Goal: Information Seeking & Learning: Learn about a topic

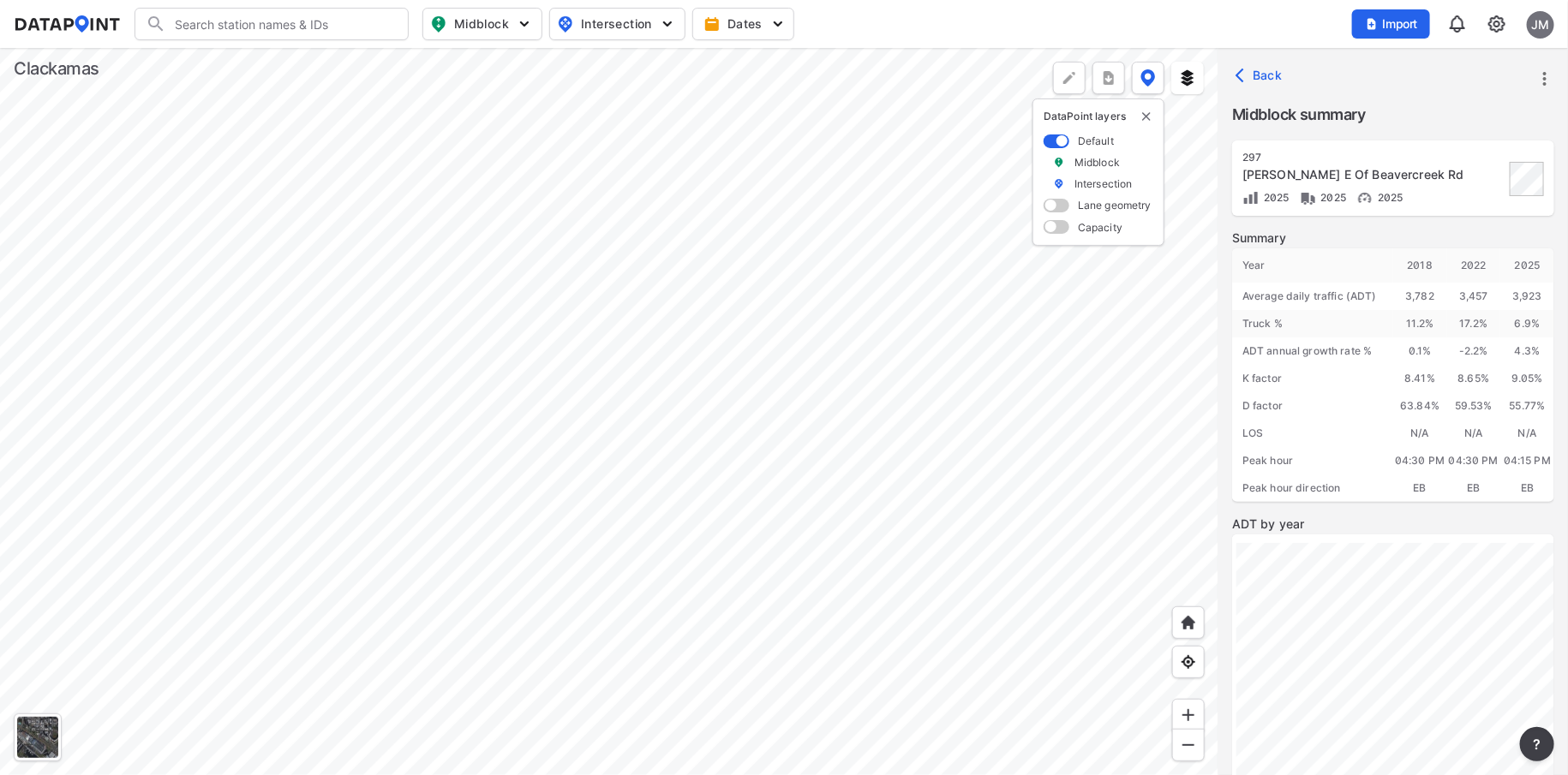
click at [517, 461] on div at bounding box center [609, 411] width 1218 height 727
click at [448, 502] on div at bounding box center [609, 411] width 1218 height 727
click at [399, 494] on div at bounding box center [609, 411] width 1218 height 727
click at [728, 333] on div at bounding box center [609, 411] width 1218 height 727
click at [511, 238] on div at bounding box center [609, 411] width 1218 height 727
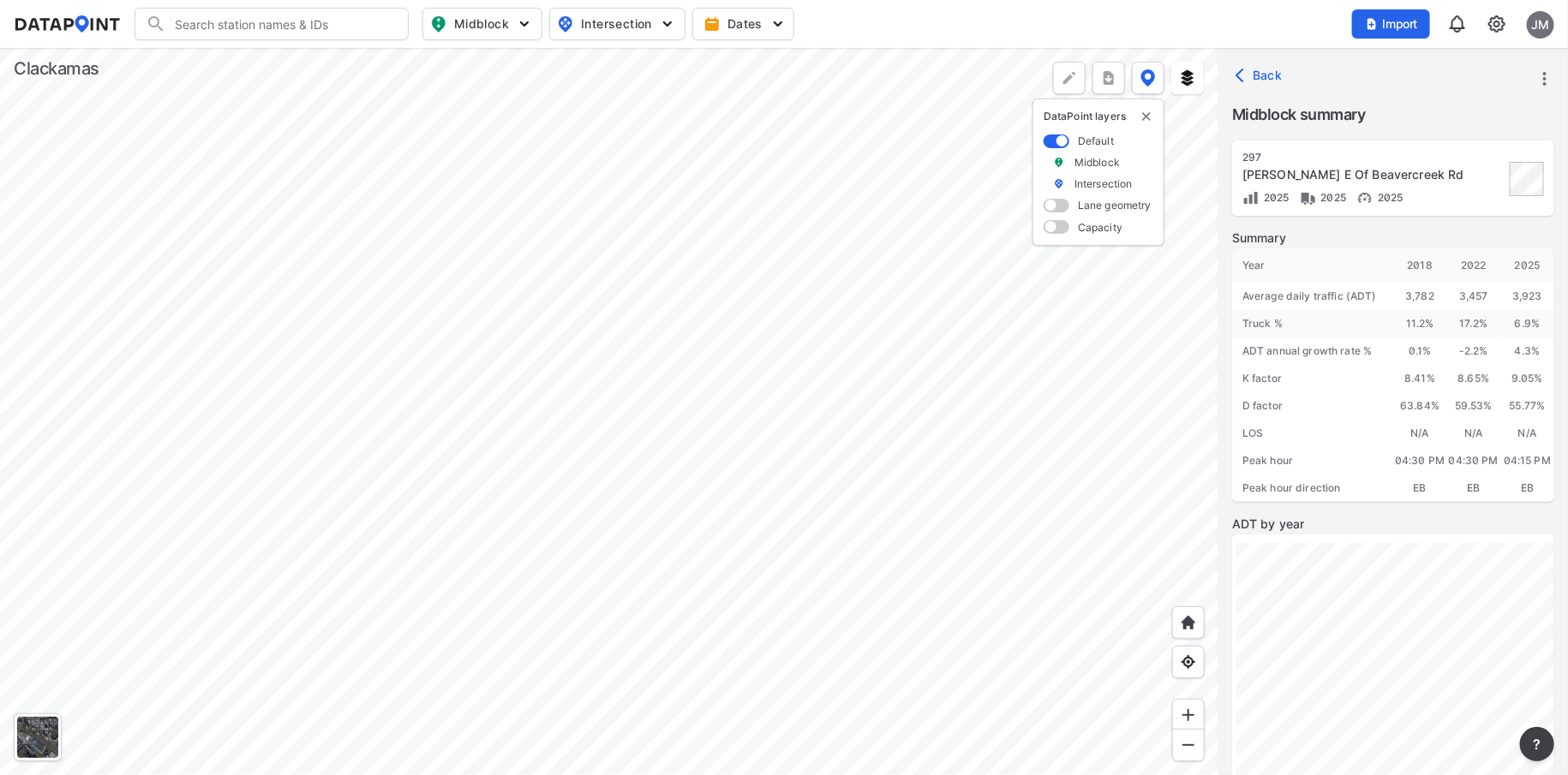
click at [511, 238] on div at bounding box center [609, 411] width 1218 height 727
click at [505, 244] on div at bounding box center [609, 411] width 1218 height 727
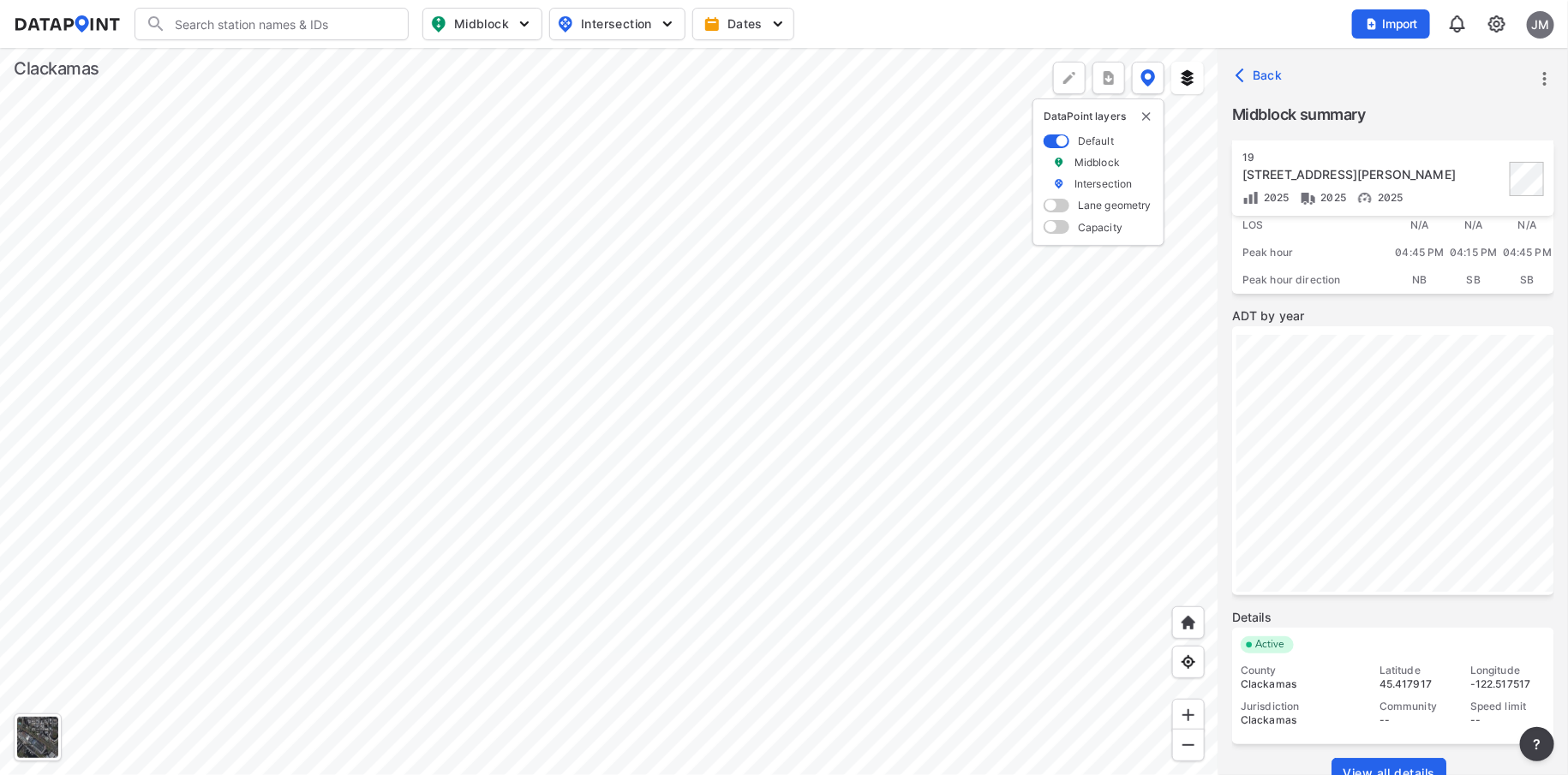
scroll to position [241, 0]
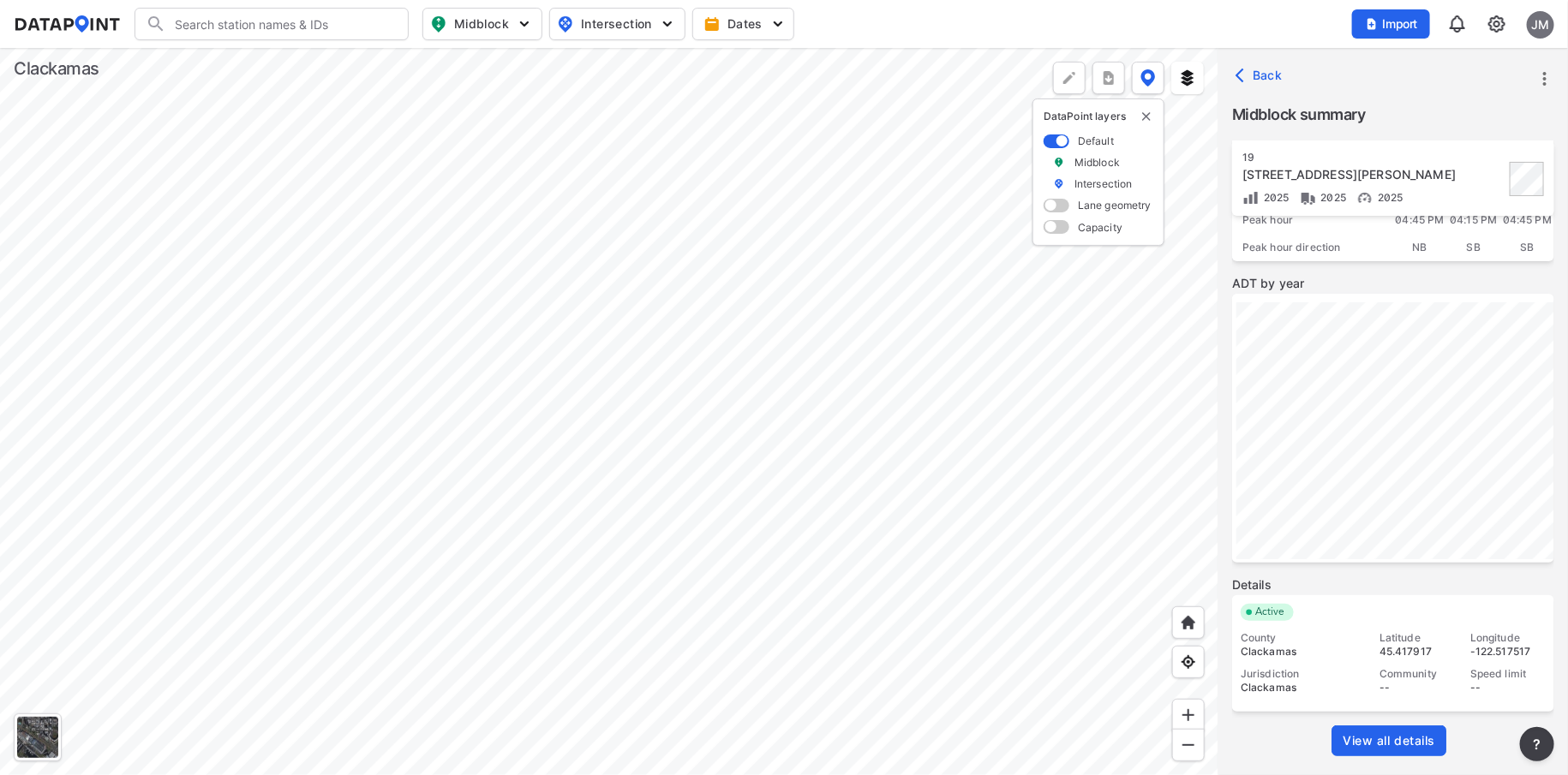
click at [1371, 732] on span "View all details" at bounding box center [1389, 741] width 92 height 17
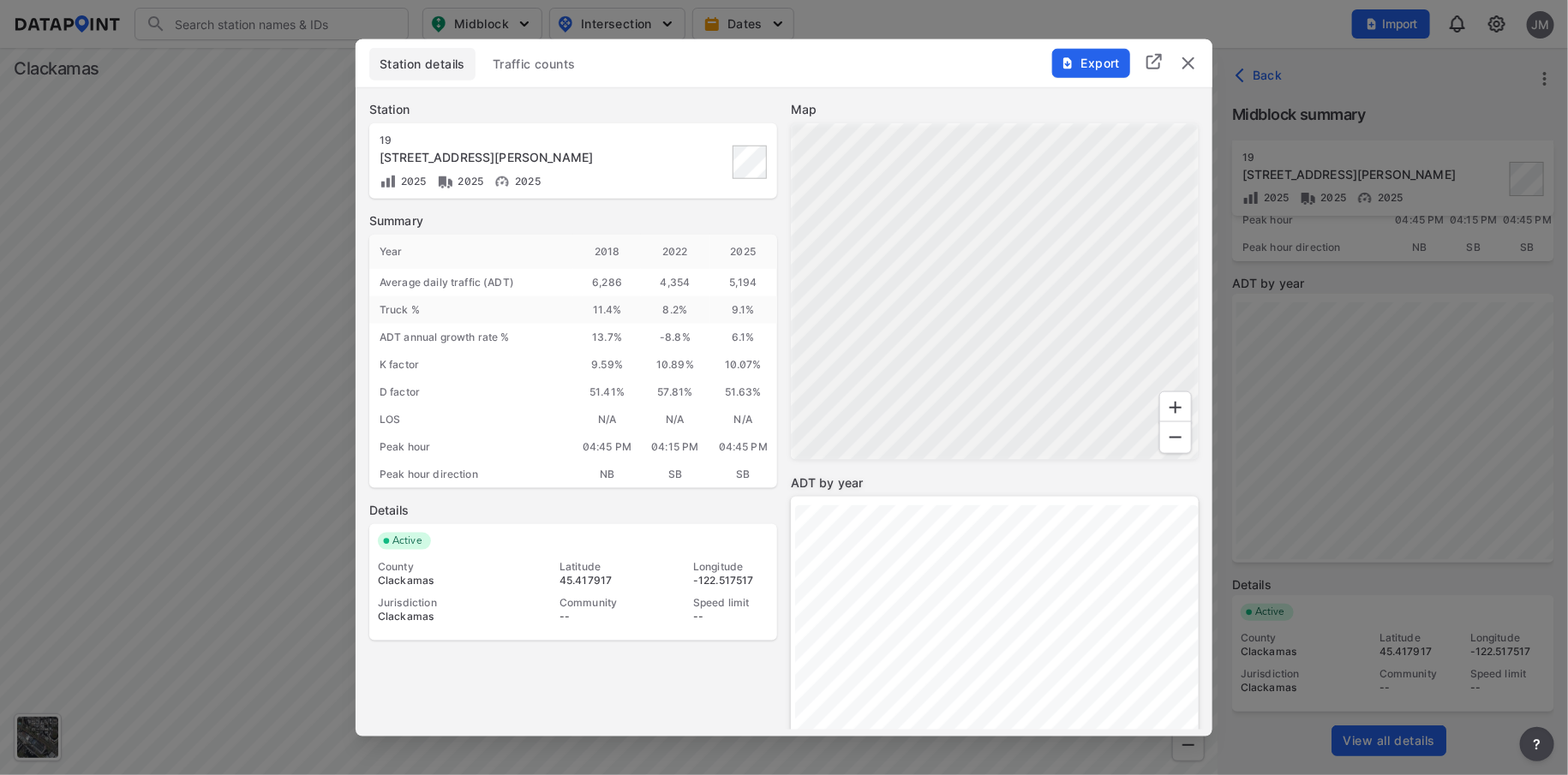
click at [529, 62] on span "Traffic counts" at bounding box center [534, 63] width 83 height 17
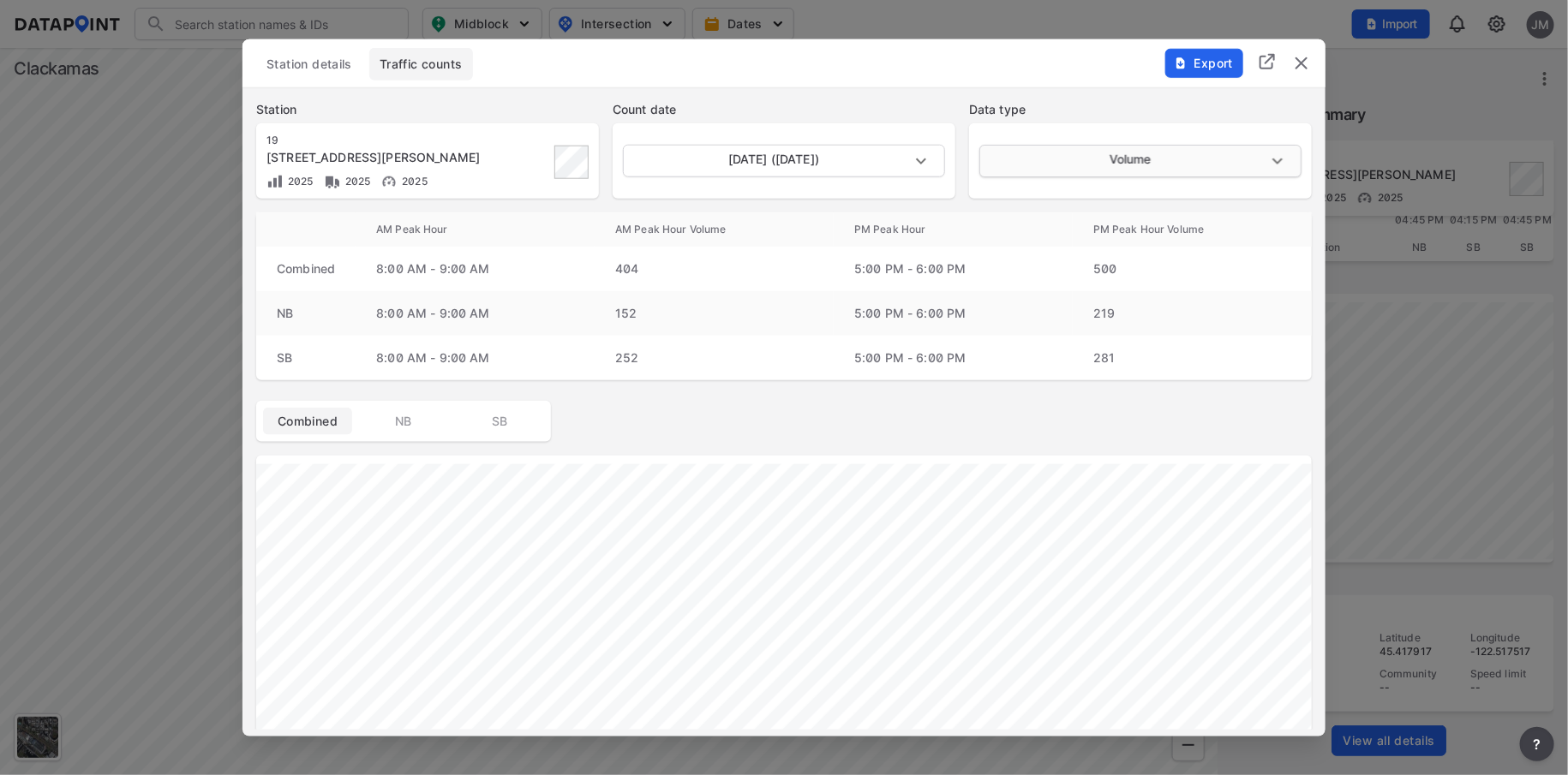
click at [1278, 158] on body "Search Please enter a search term. Midblock Intersection Dates Import JM Import…" at bounding box center [784, 388] width 1568 height 775
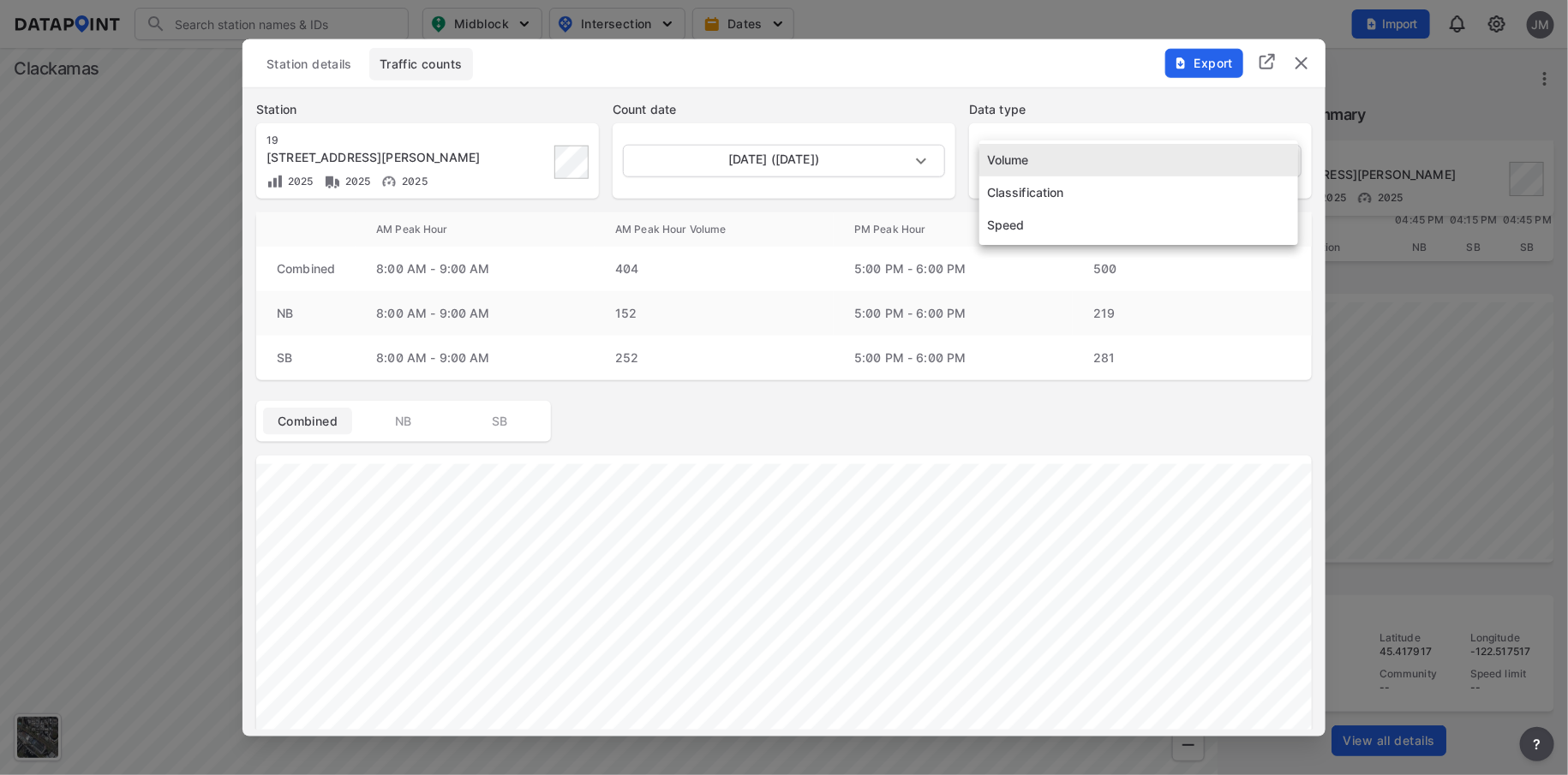
click at [1018, 218] on li "Speed" at bounding box center [1139, 225] width 319 height 33
type input "Speed"
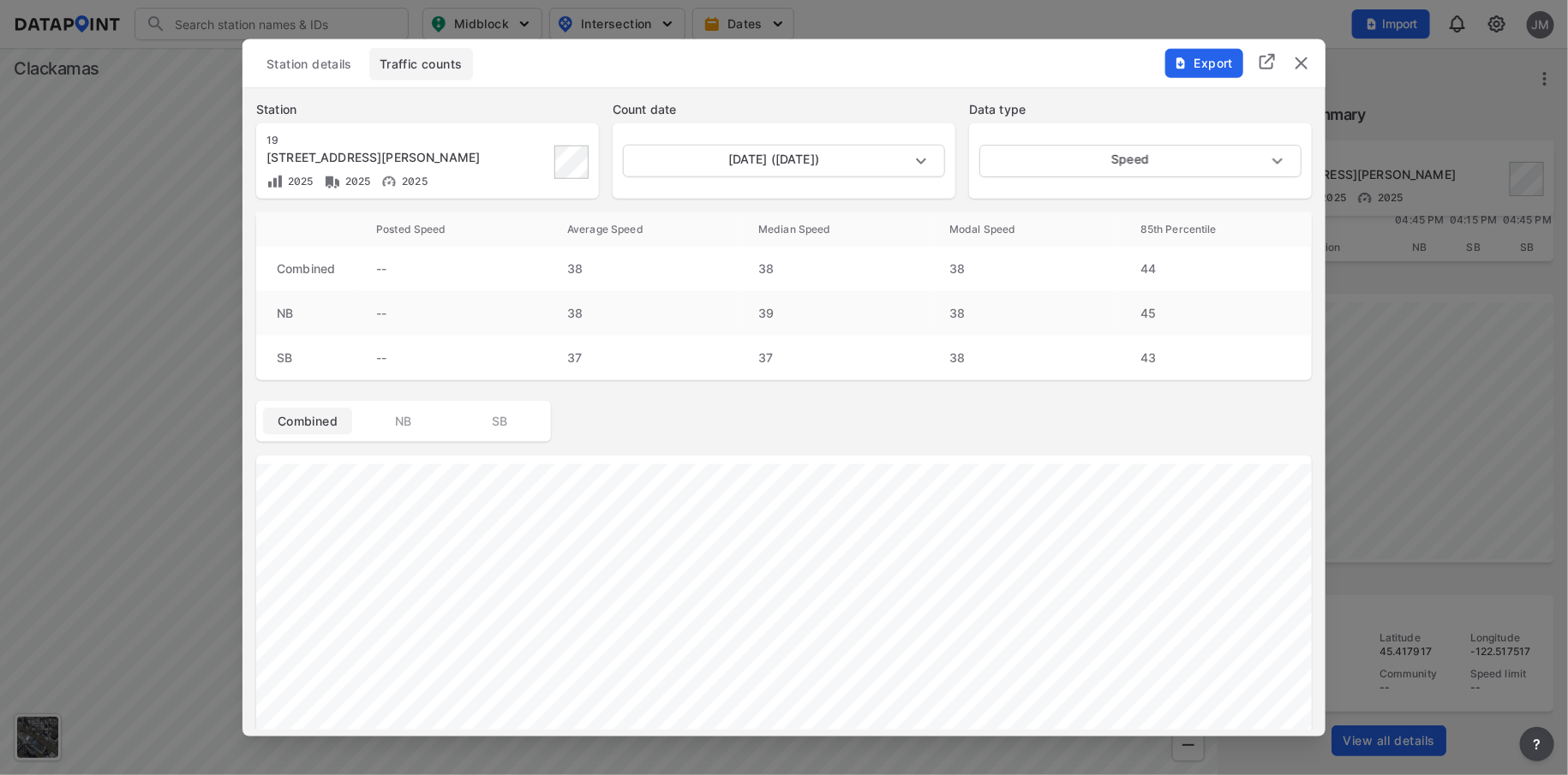
click at [1298, 58] on img "delete" at bounding box center [1301, 62] width 21 height 21
